Goal: Task Accomplishment & Management: Use online tool/utility

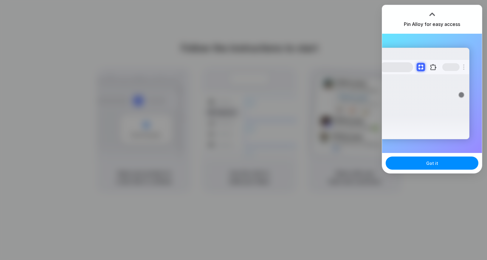
click at [243, 130] on div at bounding box center [243, 130] width 0 height 0
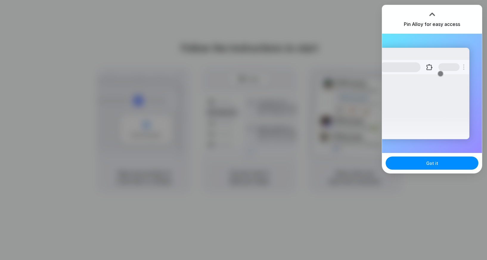
click at [434, 14] on div at bounding box center [431, 14] width 9 height 9
click at [426, 164] on span "Got it" at bounding box center [432, 163] width 12 height 6
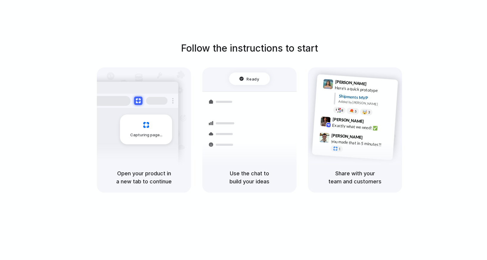
click at [383, 165] on div "Share with your team and customers" at bounding box center [355, 177] width 94 height 30
click at [242, 167] on div "Use the chat to build your ideas" at bounding box center [249, 177] width 94 height 30
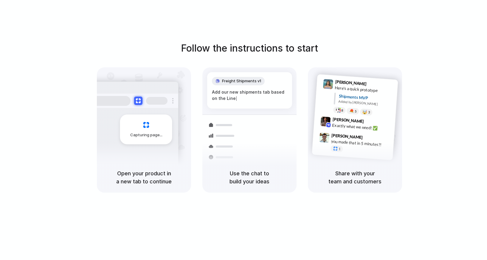
click at [231, 77] on div "Freight Shipments v1" at bounding box center [238, 81] width 53 height 8
click at [170, 116] on div "Capturing page" at bounding box center [133, 126] width 90 height 91
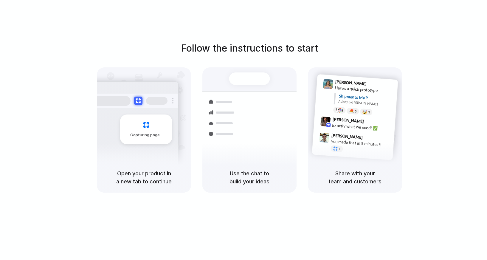
click at [147, 134] on span "Capturing page" at bounding box center [146, 135] width 33 height 6
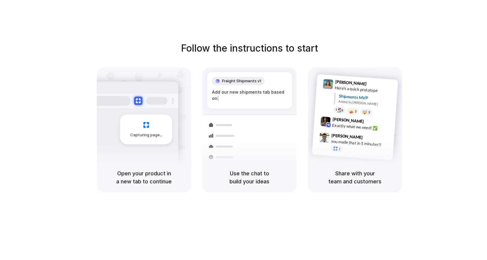
click at [243, 130] on div at bounding box center [243, 130] width 0 height 0
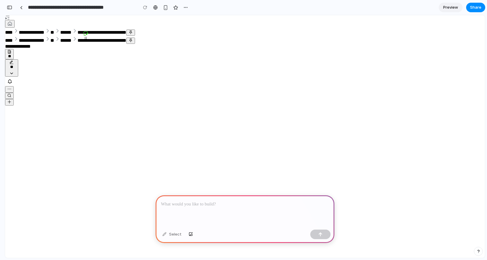
click at [240, 200] on p at bounding box center [245, 203] width 168 height 7
click at [22, 7] on div at bounding box center [21, 7] width 3 height 3
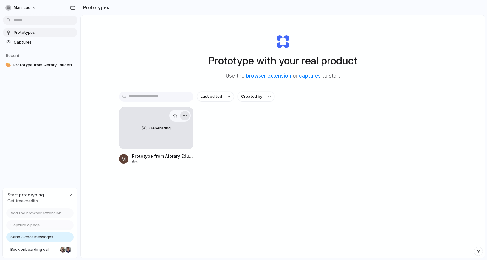
click at [185, 116] on div "button" at bounding box center [184, 115] width 5 height 5
click at [173, 157] on li "Delete" at bounding box center [166, 158] width 42 height 10
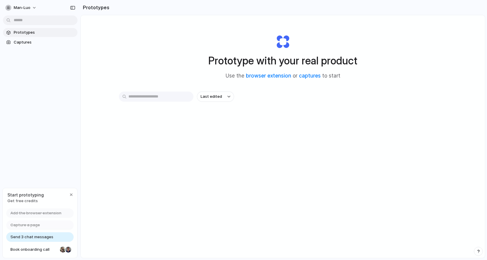
click at [189, 122] on div "Last edited" at bounding box center [283, 117] width 328 height 52
click at [174, 96] on input "text" at bounding box center [156, 96] width 74 height 10
click at [280, 76] on link "browser extension" at bounding box center [268, 76] width 45 height 6
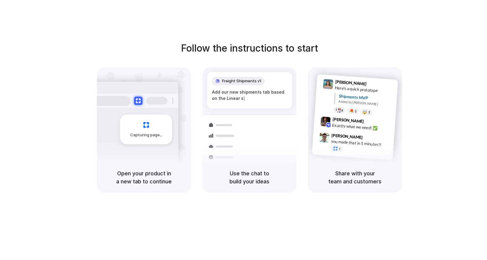
click at [149, 130] on div "Capturing page" at bounding box center [146, 129] width 52 height 30
